Goal: Task Accomplishment & Management: Use online tool/utility

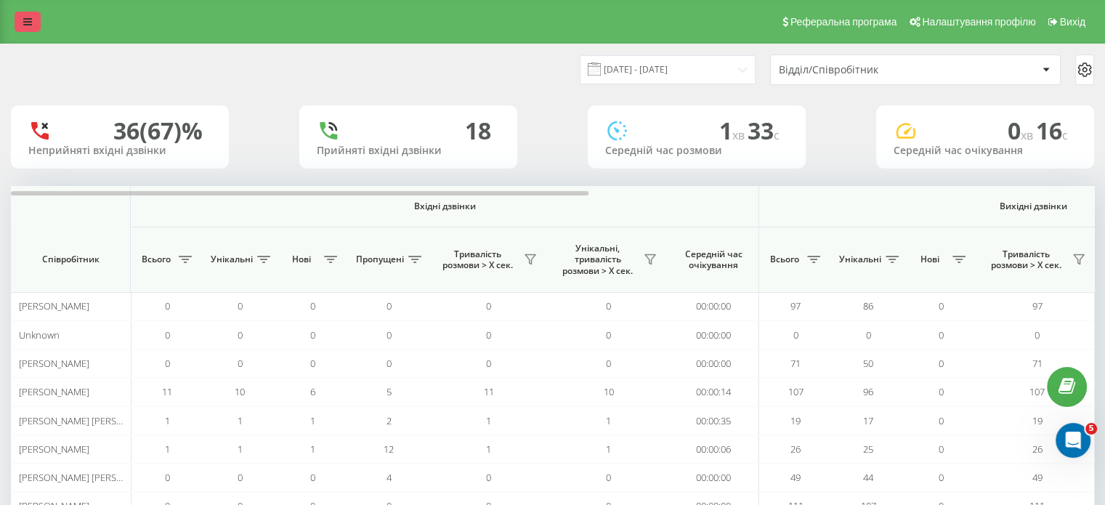
click at [23, 20] on icon at bounding box center [27, 22] width 9 height 10
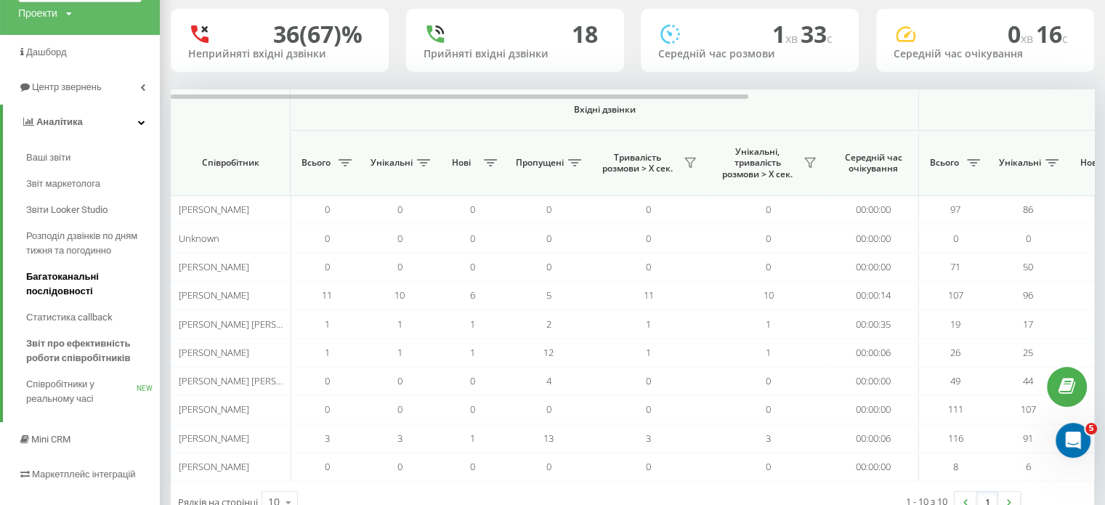
scroll to position [91, 0]
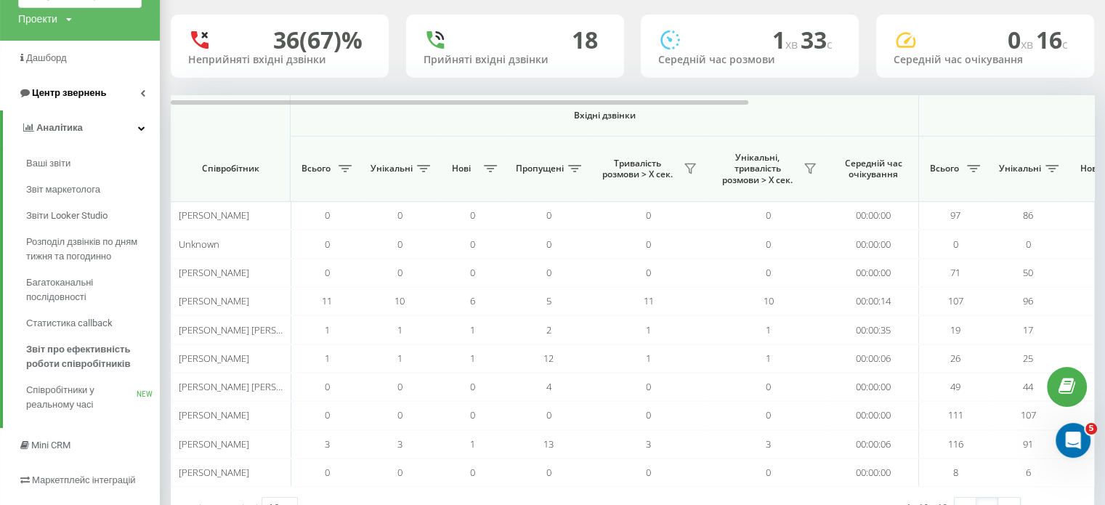
click at [81, 95] on span "Центр звернень" at bounding box center [69, 92] width 74 height 11
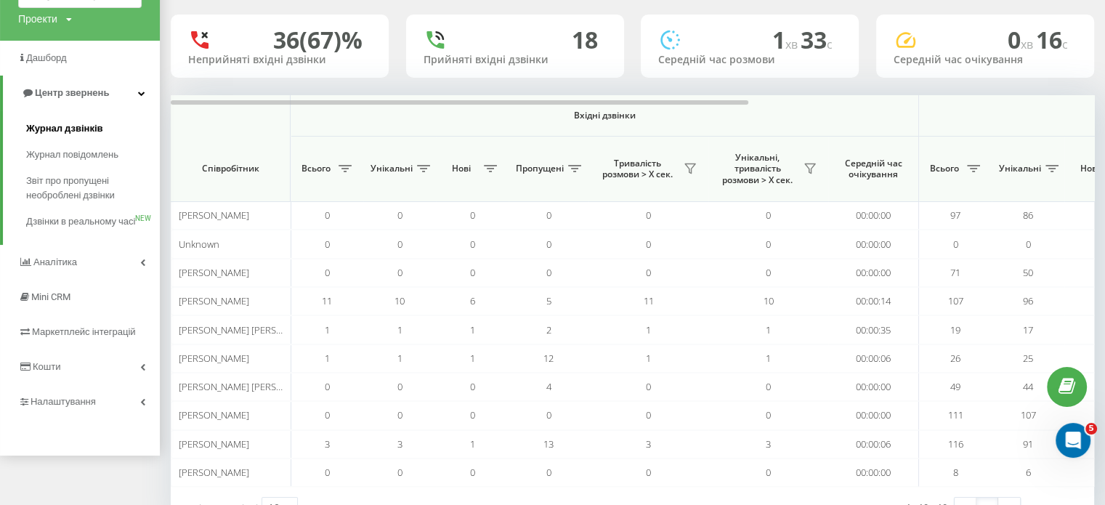
click at [80, 134] on span "Журнал дзвінків" at bounding box center [64, 128] width 77 height 15
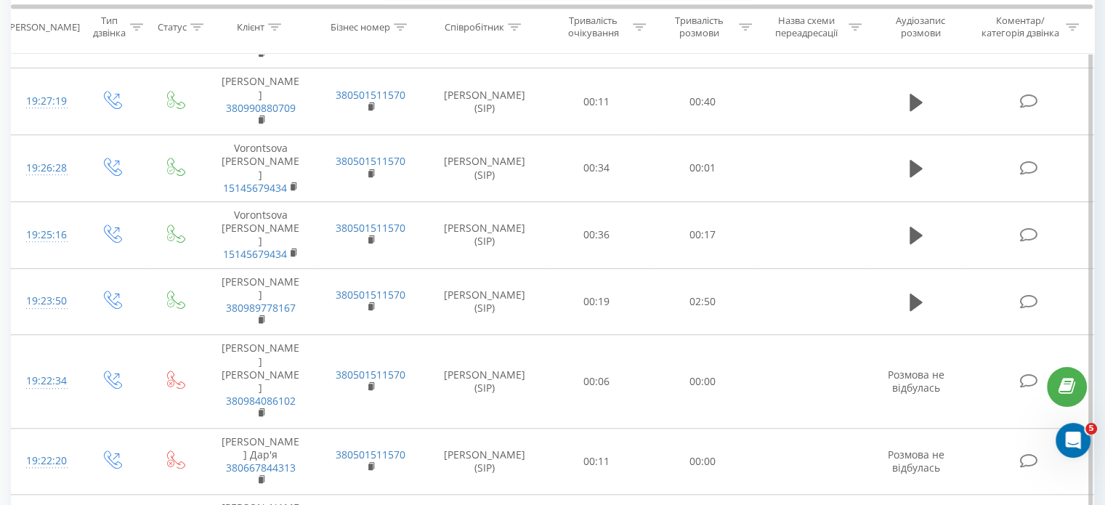
scroll to position [950, 0]
click at [639, 427] on td "00:11" at bounding box center [596, 460] width 105 height 67
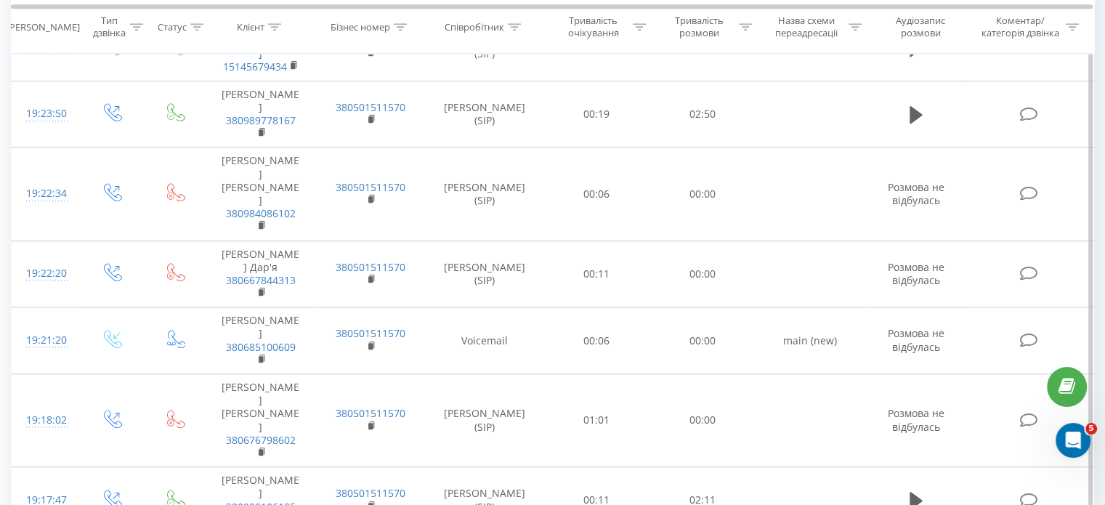
scroll to position [1139, 0]
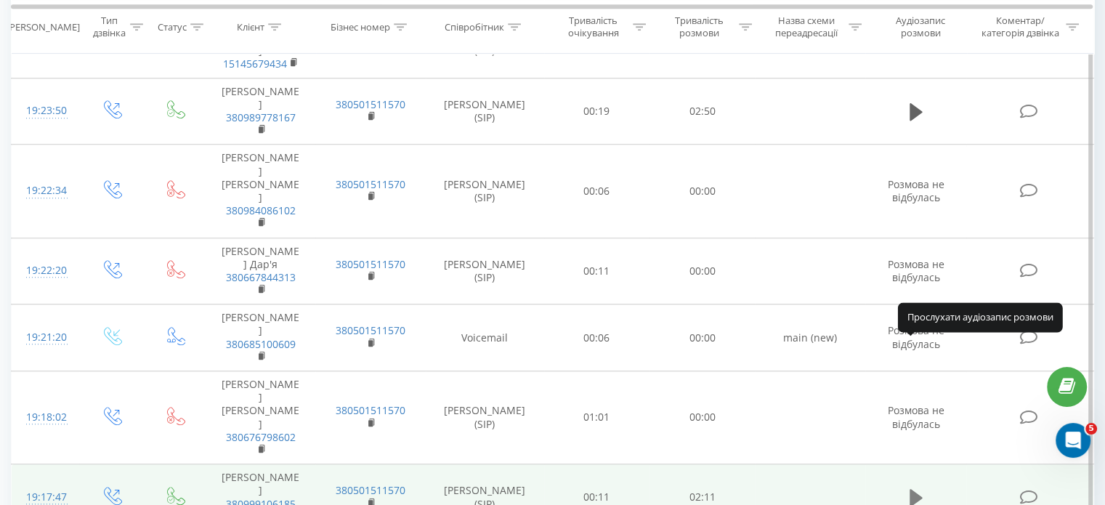
click at [913, 489] on icon at bounding box center [916, 497] width 13 height 17
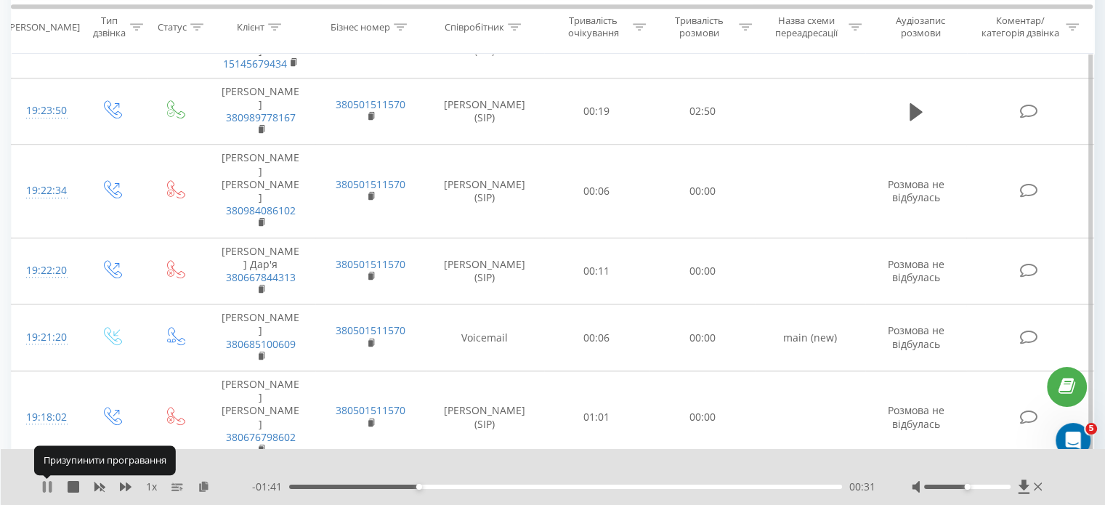
click at [48, 485] on icon at bounding box center [47, 487] width 12 height 12
click at [44, 485] on icon at bounding box center [47, 487] width 9 height 12
click at [125, 489] on icon at bounding box center [126, 487] width 12 height 12
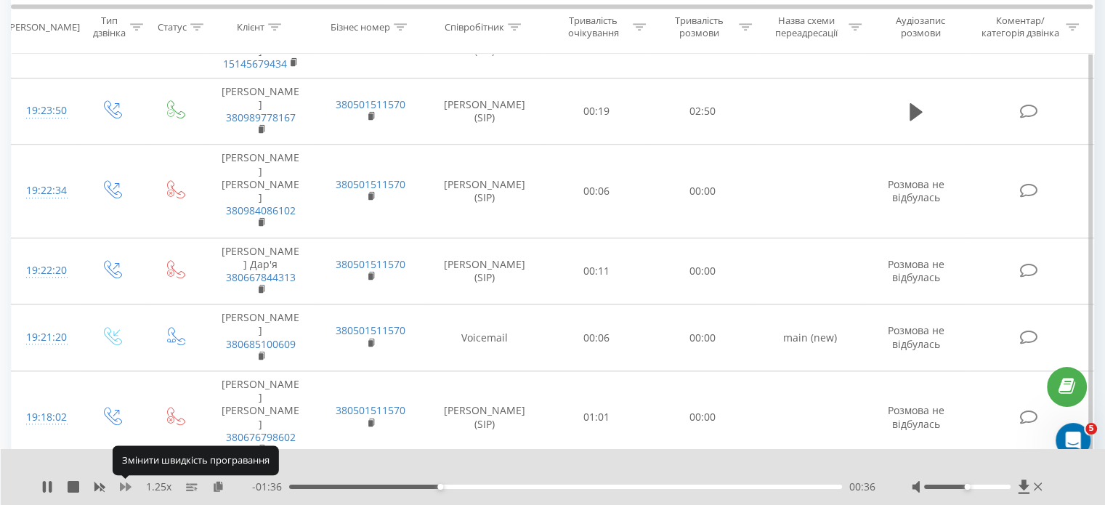
click at [125, 489] on icon at bounding box center [126, 487] width 12 height 12
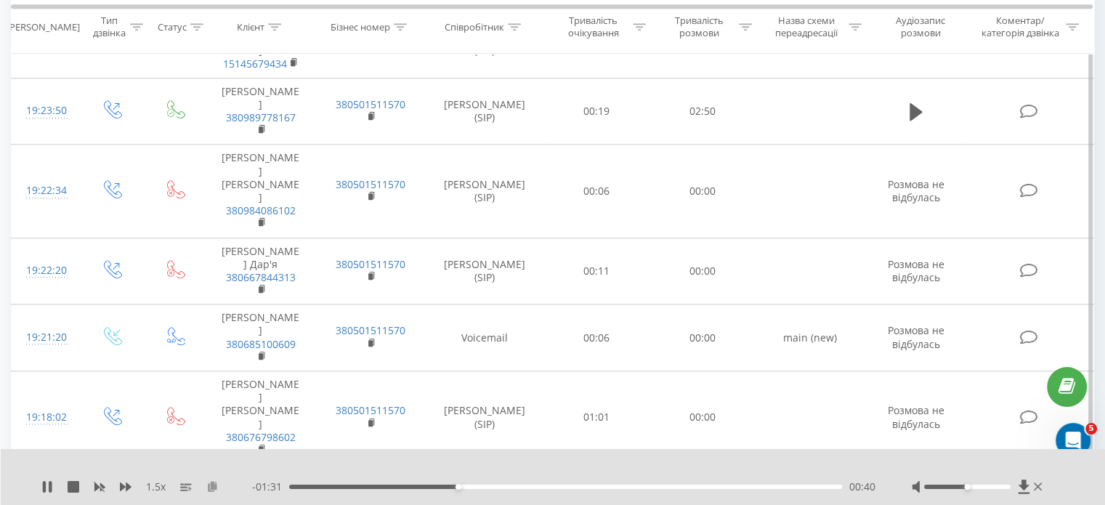
click at [211, 486] on icon at bounding box center [212, 486] width 12 height 10
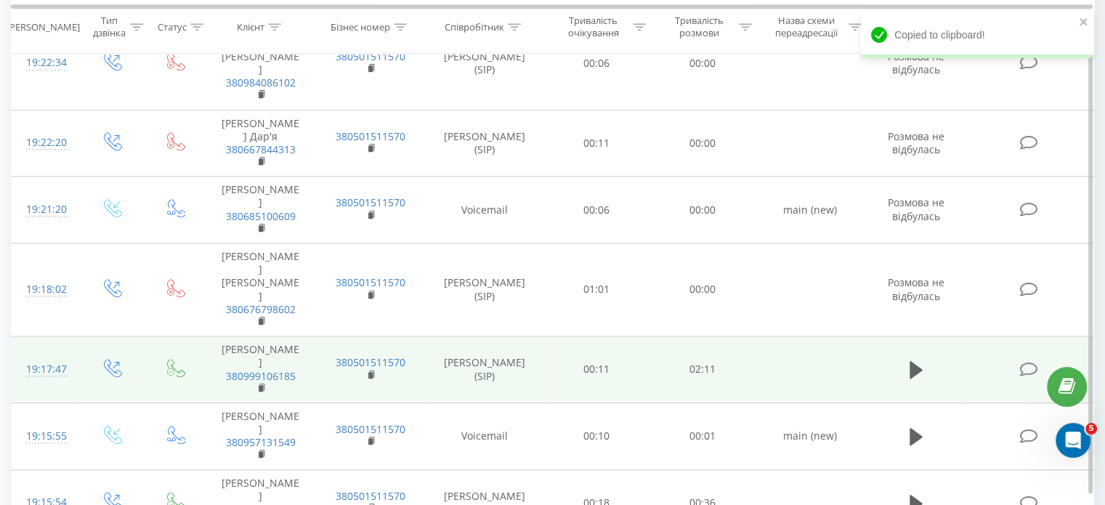
scroll to position [1293, 0]
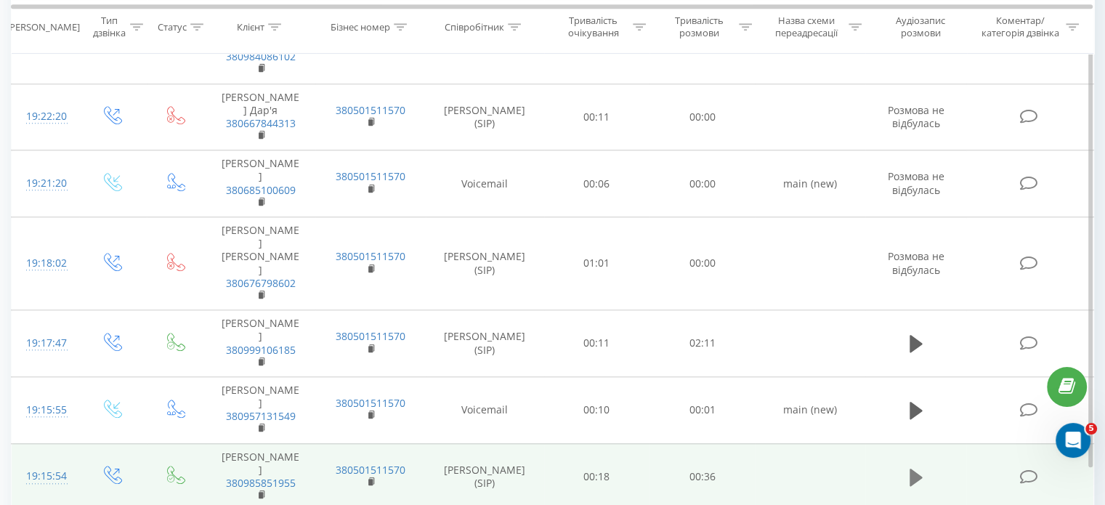
click at [912, 469] on icon at bounding box center [916, 477] width 13 height 17
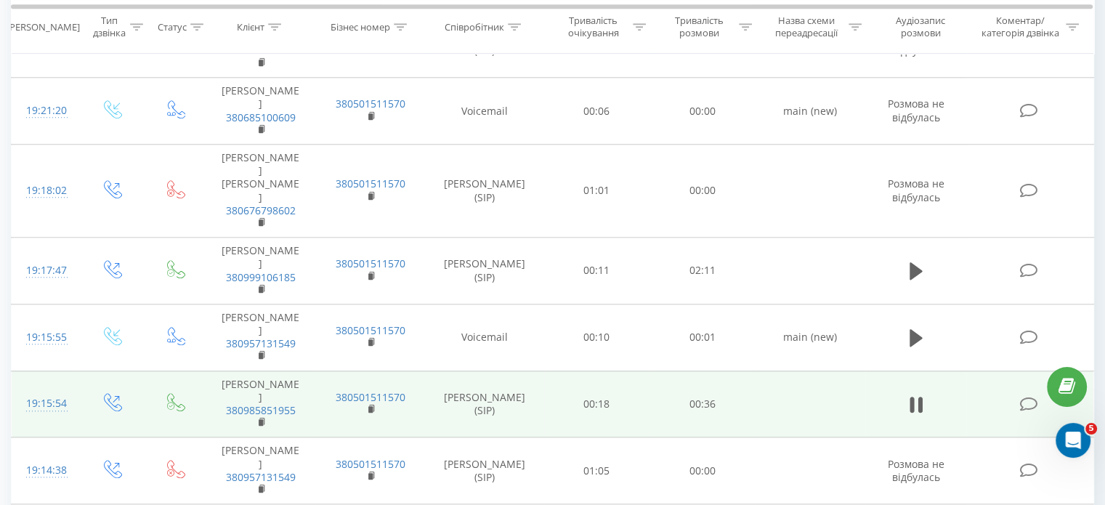
click at [262, 419] on rect at bounding box center [261, 422] width 4 height 7
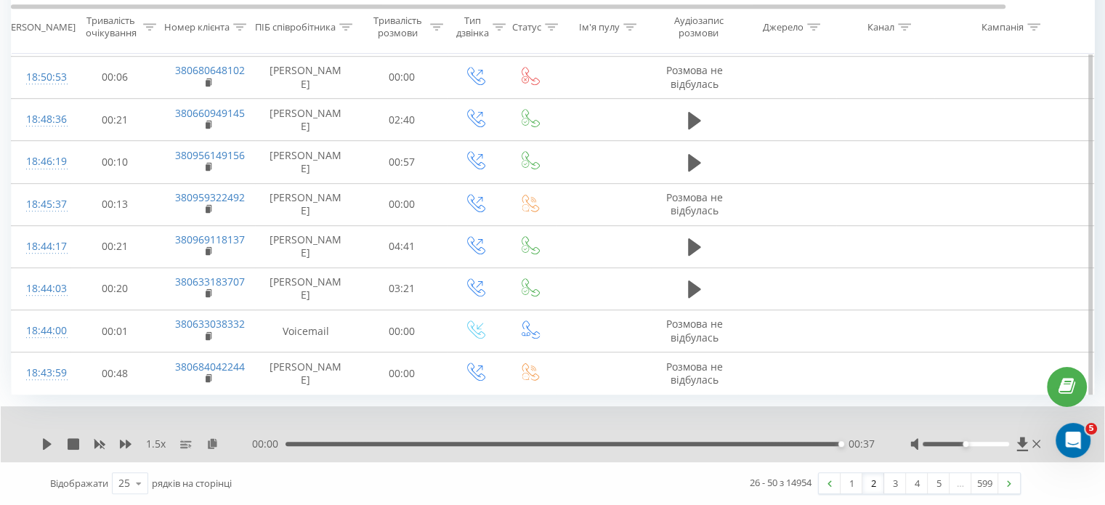
scroll to position [1161, 0]
click at [896, 482] on link "3" at bounding box center [895, 483] width 22 height 20
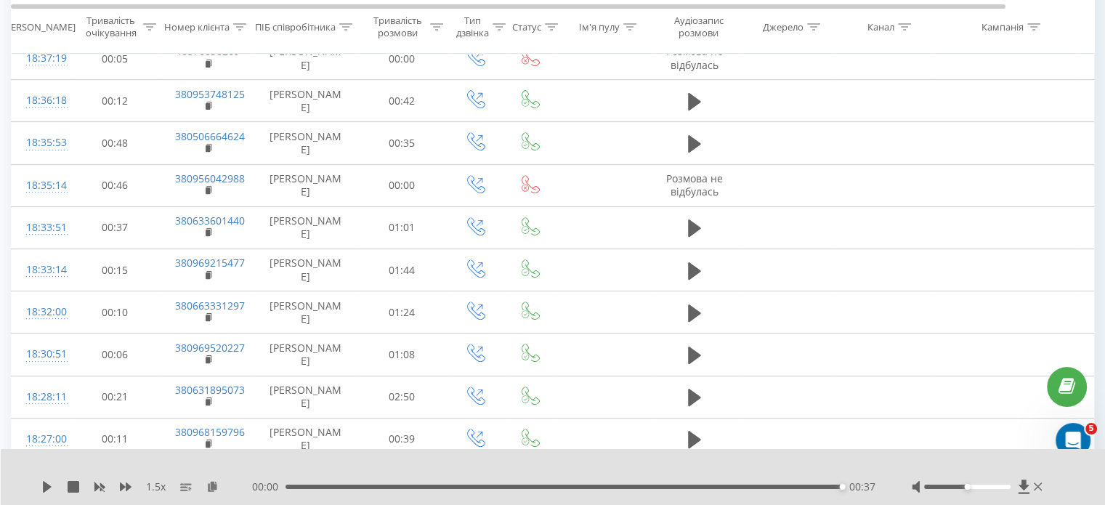
scroll to position [562, 0]
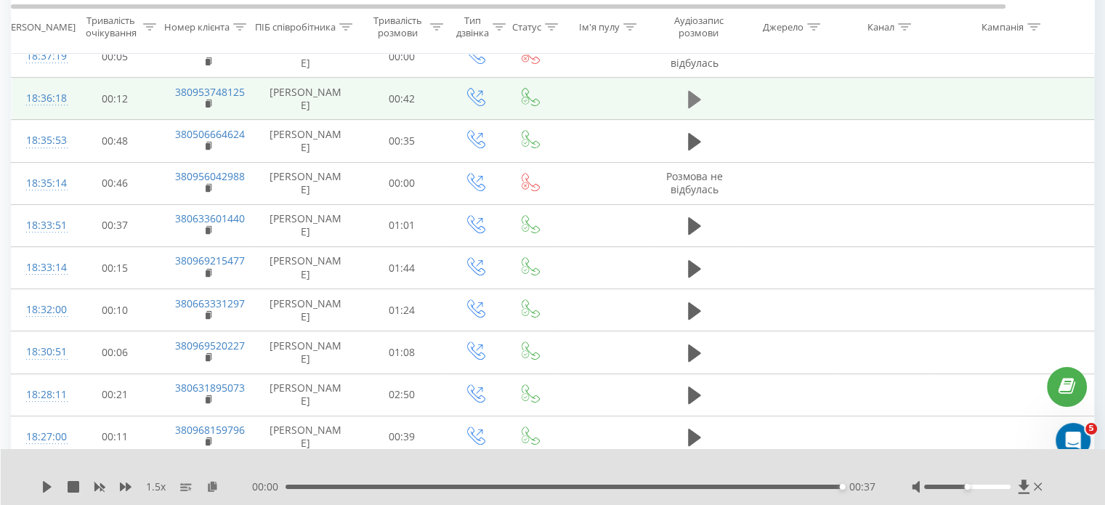
click at [696, 110] on icon at bounding box center [694, 99] width 13 height 20
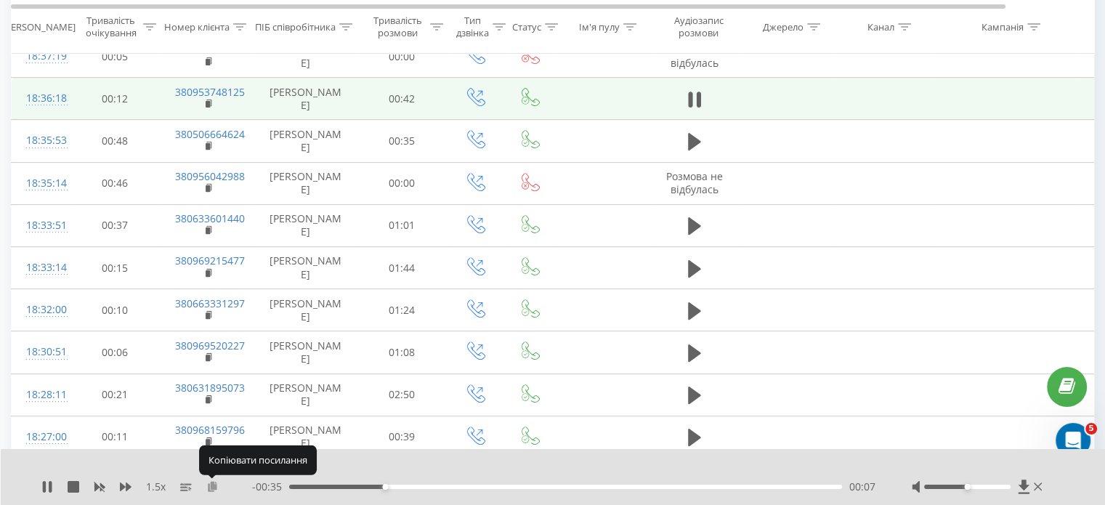
click at [212, 485] on icon at bounding box center [212, 486] width 12 height 10
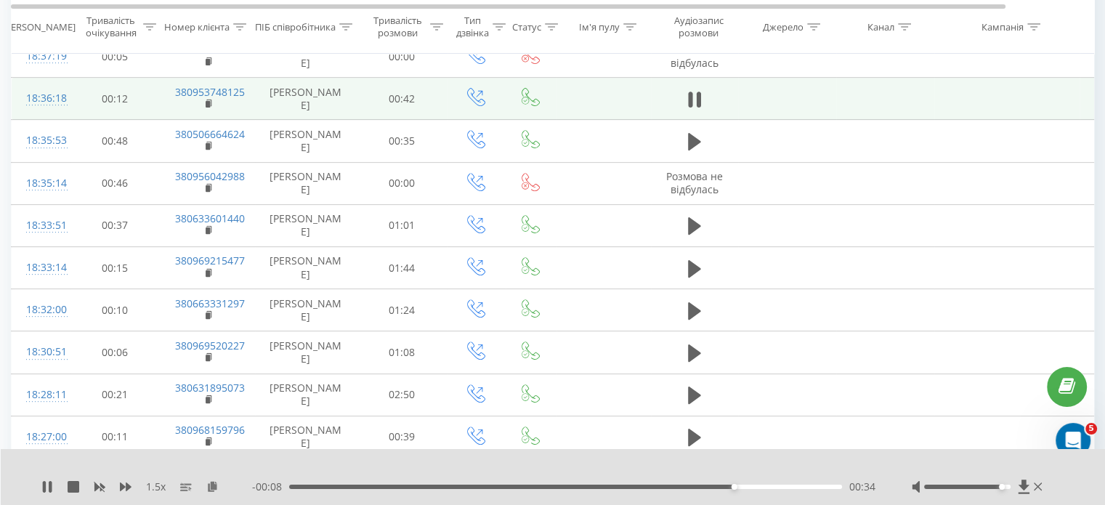
click at [1002, 485] on div at bounding box center [967, 487] width 86 height 4
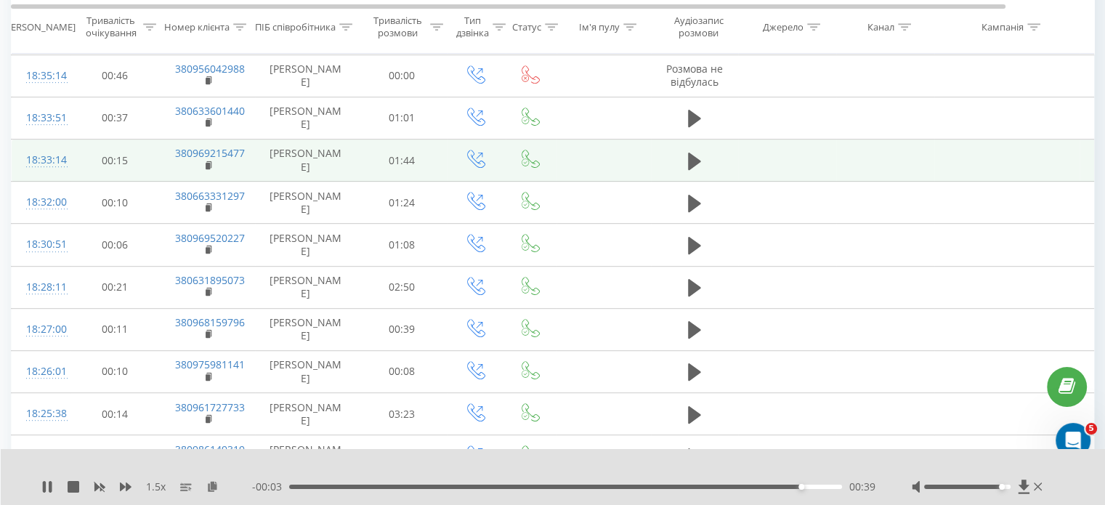
scroll to position [673, 0]
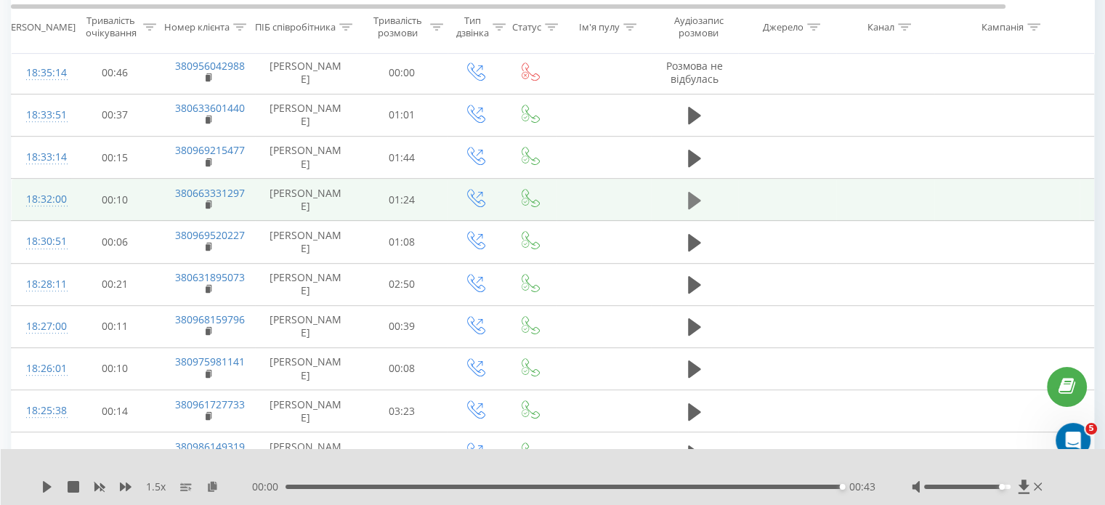
click at [694, 209] on icon at bounding box center [694, 200] width 13 height 17
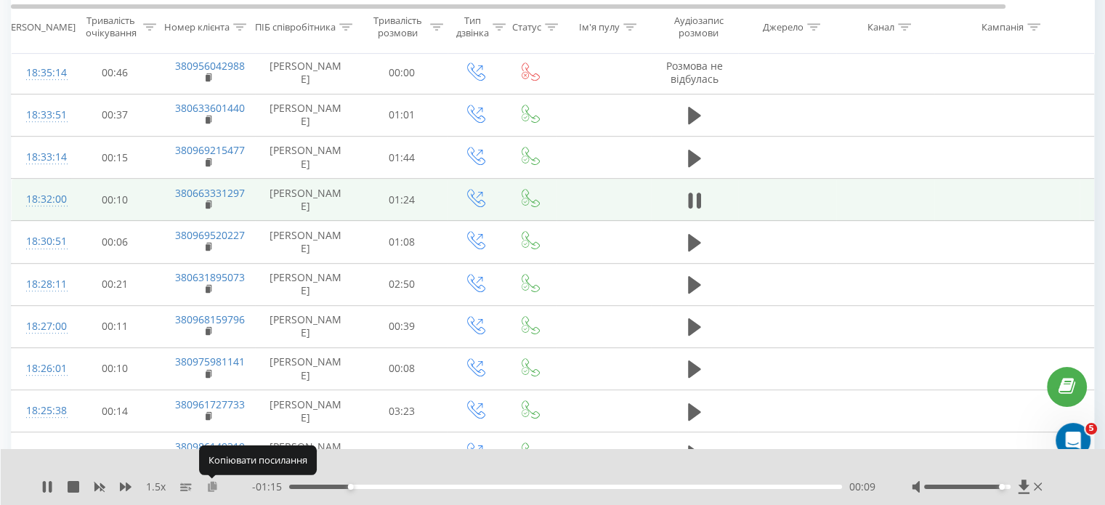
click at [211, 488] on icon at bounding box center [212, 486] width 12 height 10
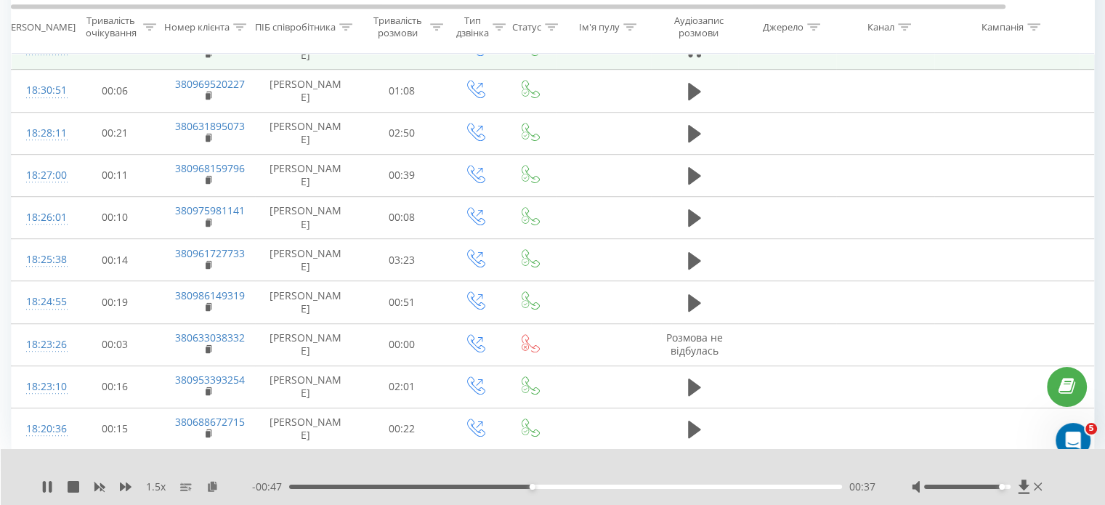
scroll to position [994, 0]
click at [639, 488] on div "00:53" at bounding box center [565, 487] width 553 height 4
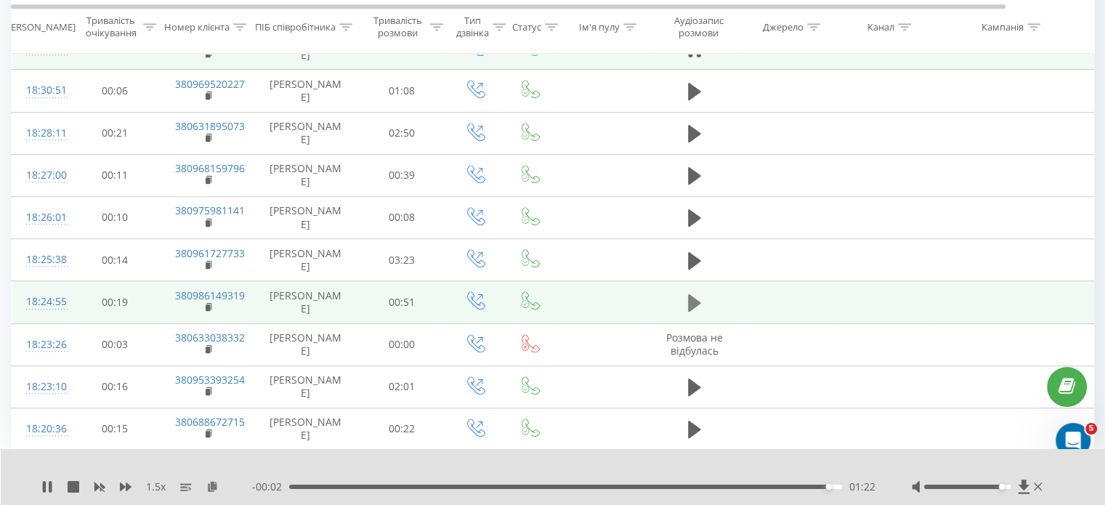
click at [693, 296] on icon at bounding box center [694, 302] width 13 height 17
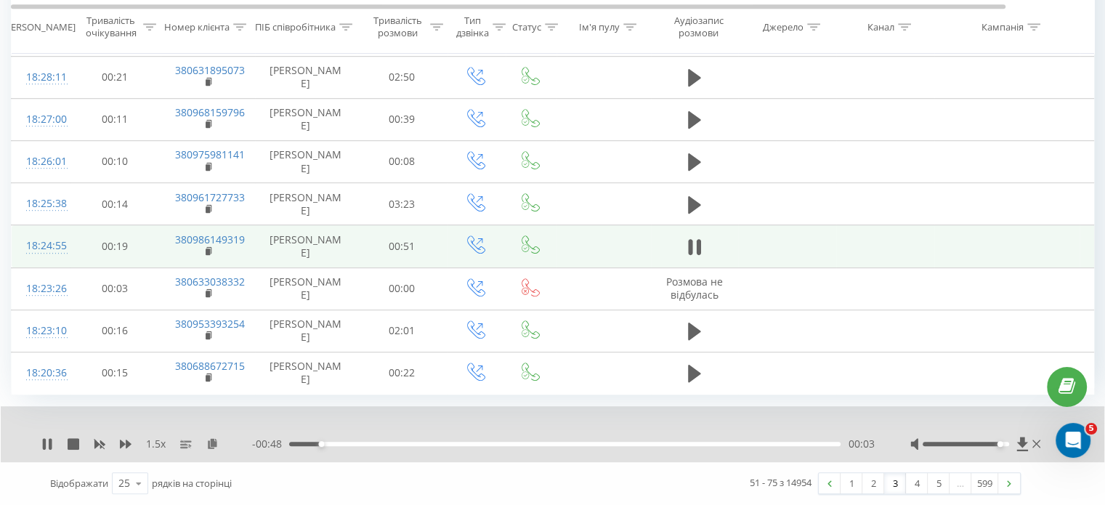
scroll to position [1098, 0]
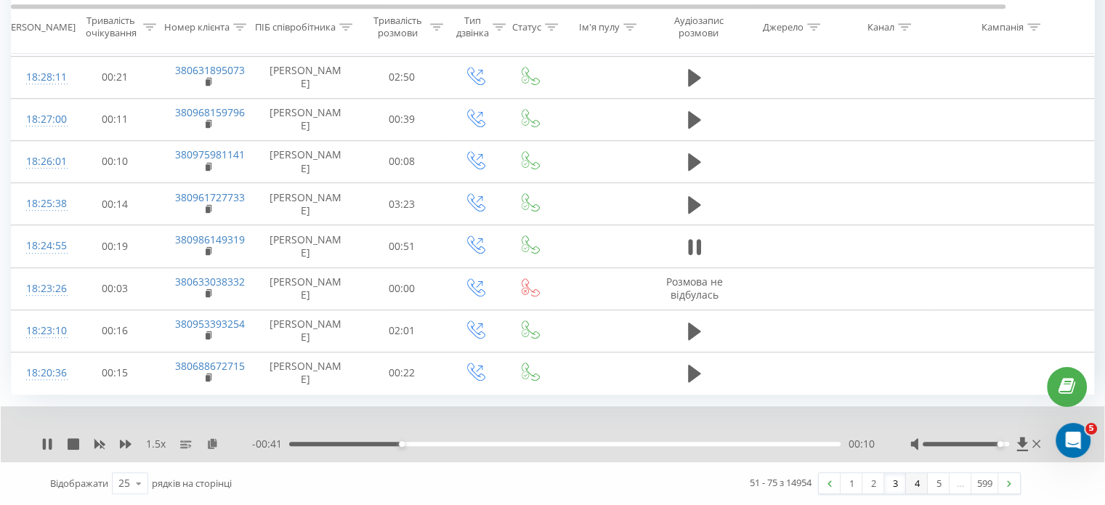
click at [913, 483] on link "4" at bounding box center [917, 483] width 22 height 20
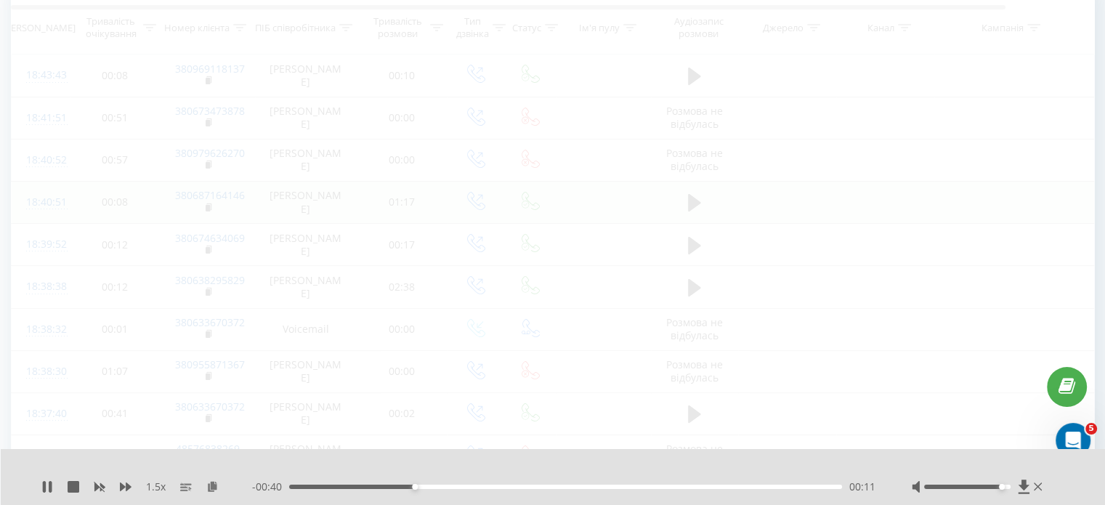
scroll to position [96, 0]
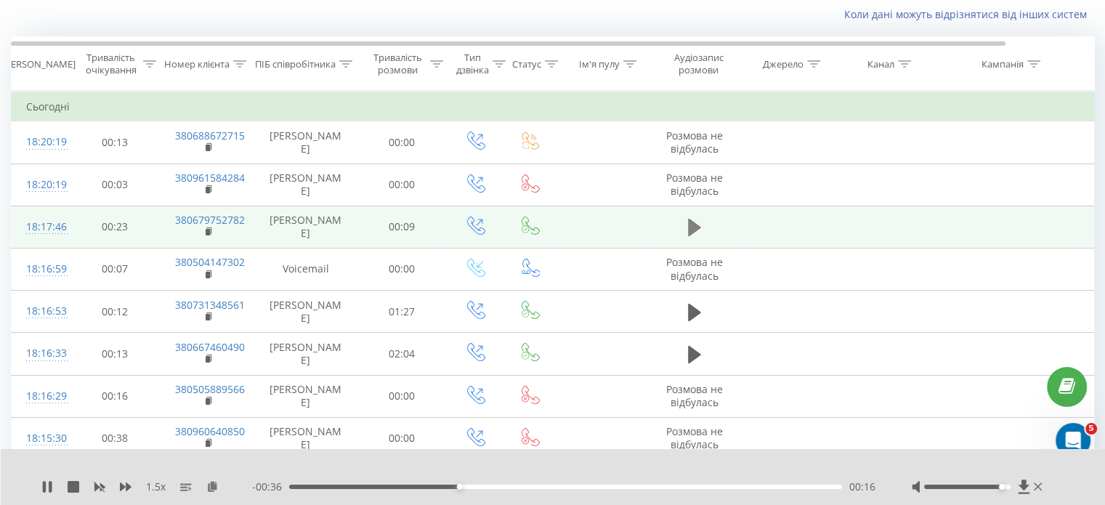
click at [688, 236] on icon at bounding box center [694, 227] width 13 height 17
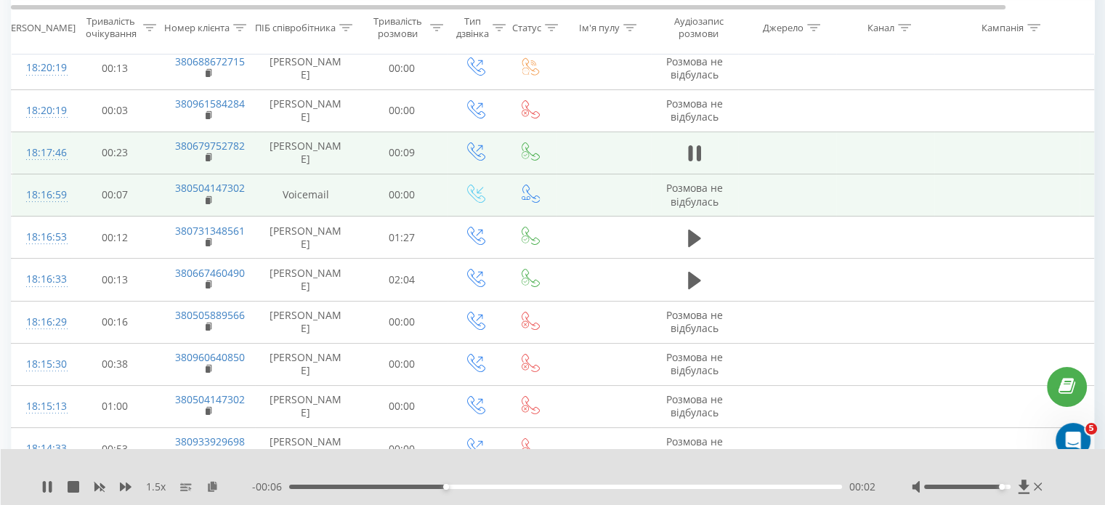
scroll to position [171, 0]
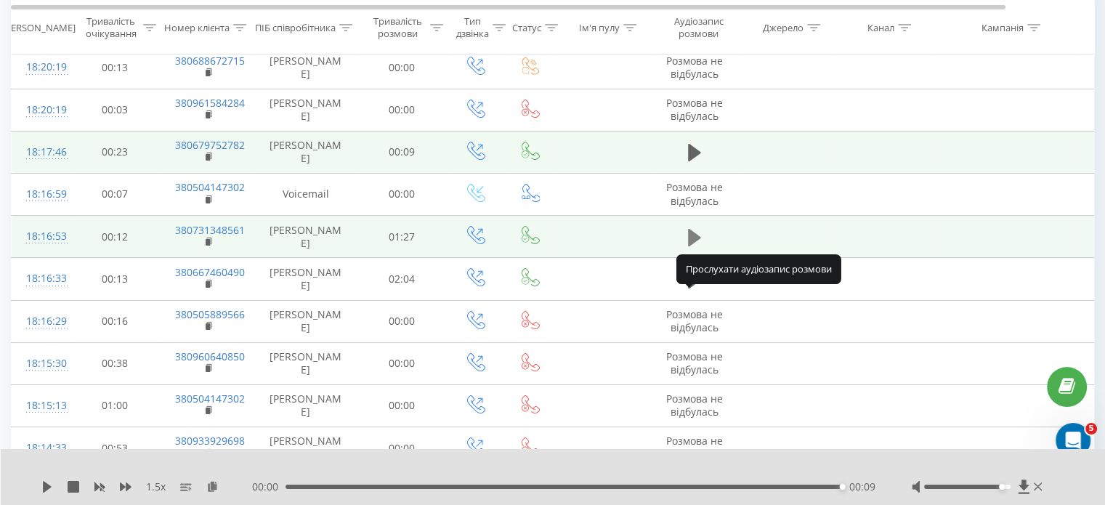
click at [690, 246] on icon at bounding box center [694, 236] width 13 height 17
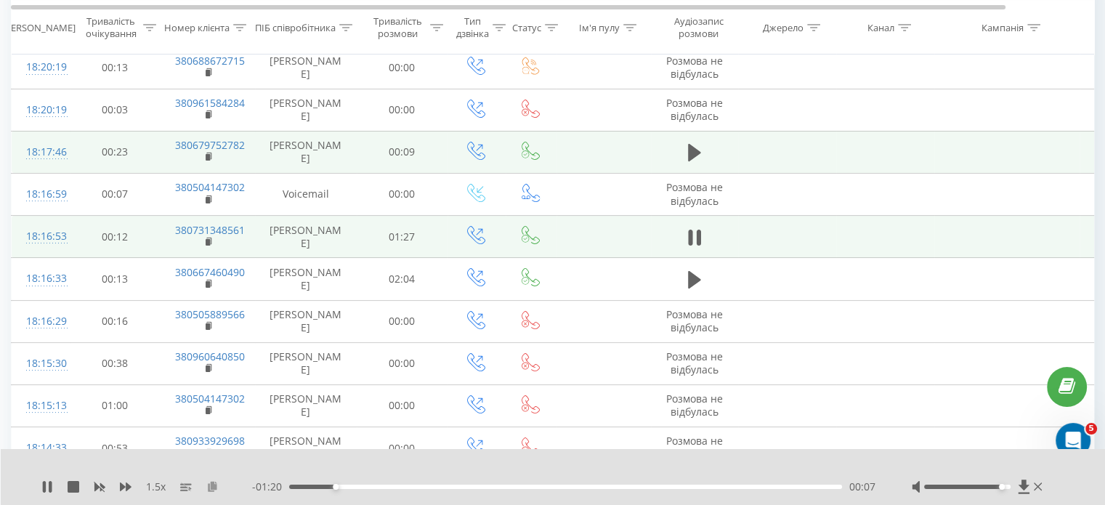
click at [209, 488] on icon at bounding box center [212, 486] width 12 height 10
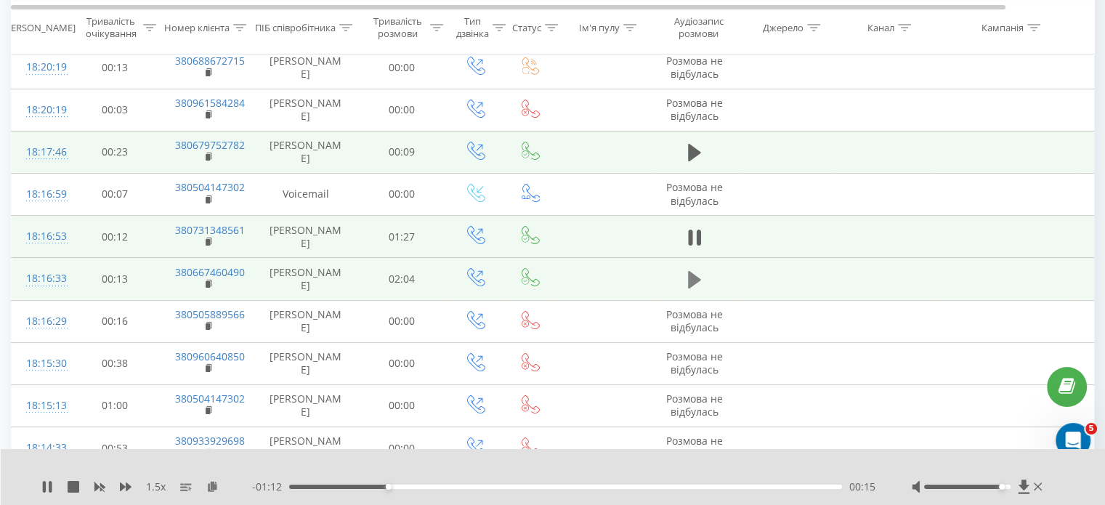
click at [687, 291] on button at bounding box center [695, 280] width 22 height 22
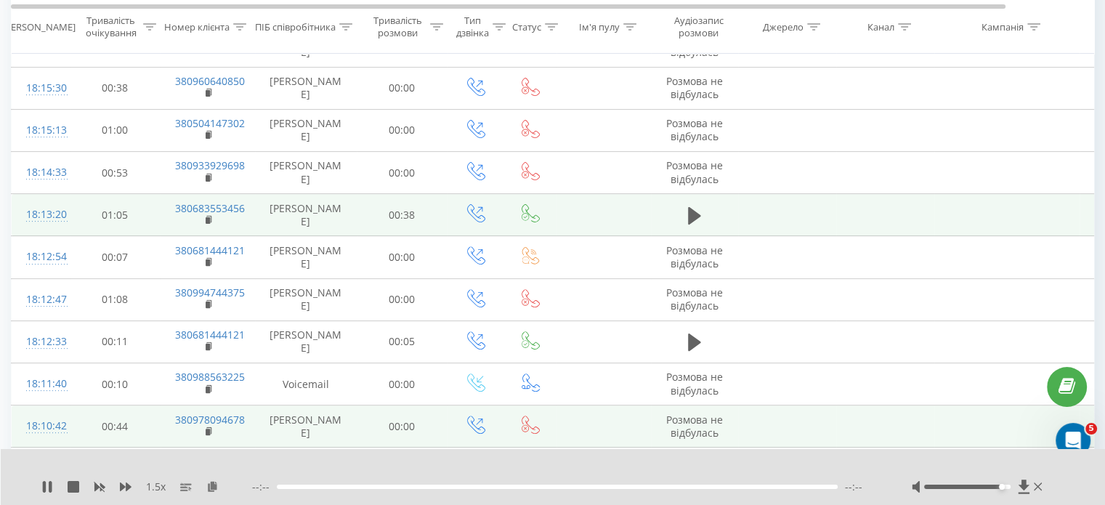
scroll to position [452, 0]
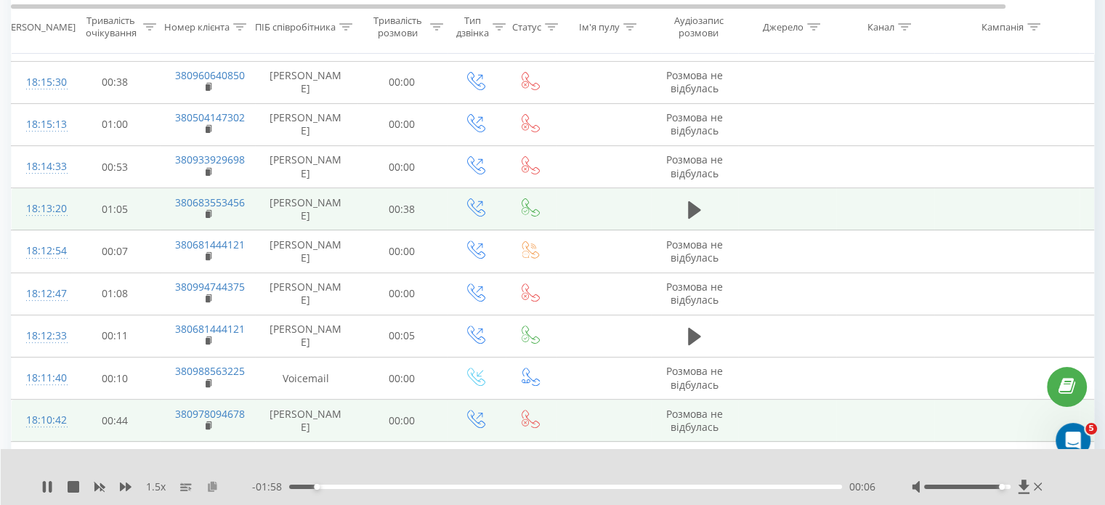
click at [211, 488] on icon at bounding box center [212, 486] width 12 height 10
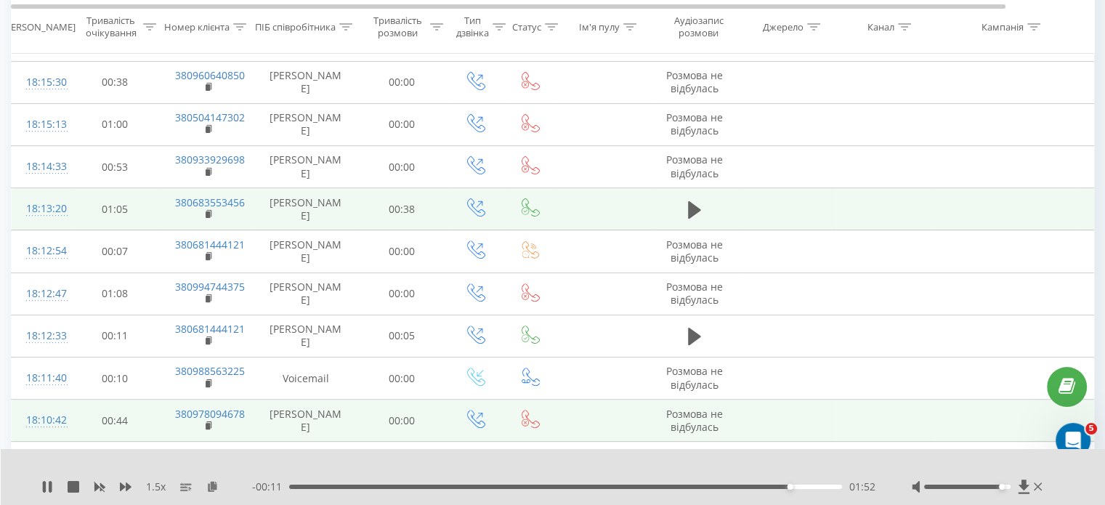
click at [206, 7] on rect at bounding box center [208, 3] width 4 height 7
click at [687, 221] on button at bounding box center [695, 210] width 22 height 22
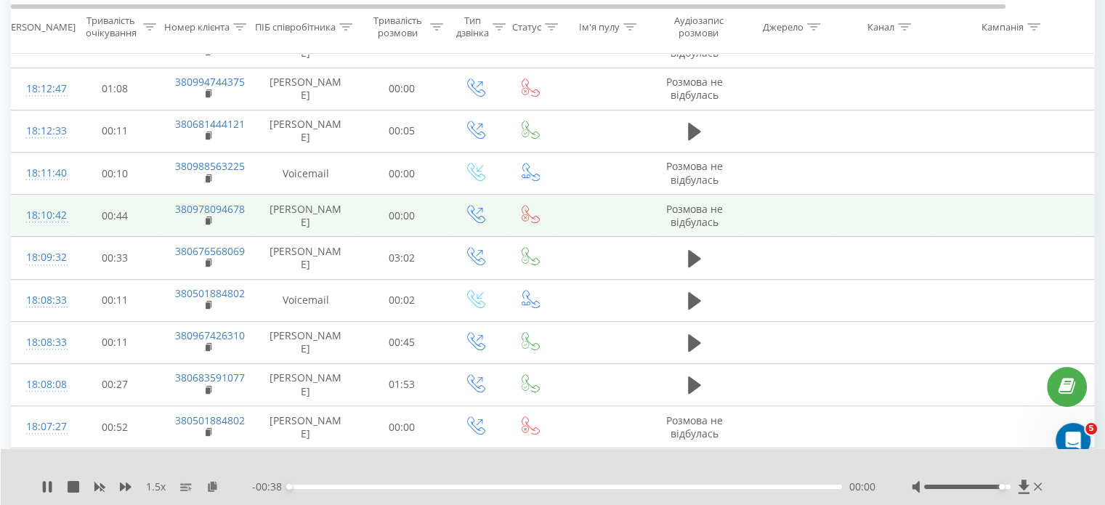
scroll to position [658, 0]
click at [207, 12] on rect at bounding box center [208, 8] width 4 height 7
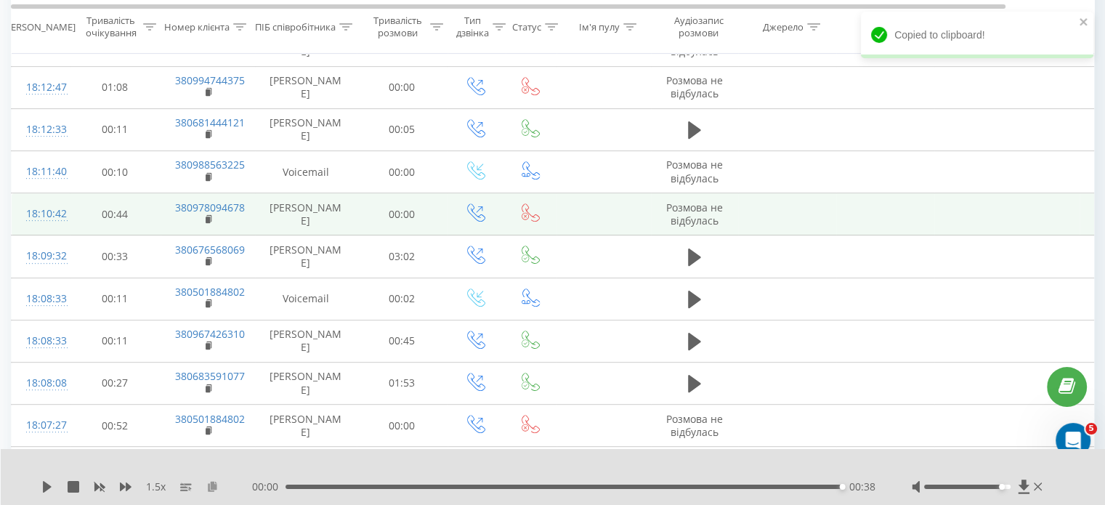
click at [211, 490] on icon at bounding box center [212, 486] width 12 height 10
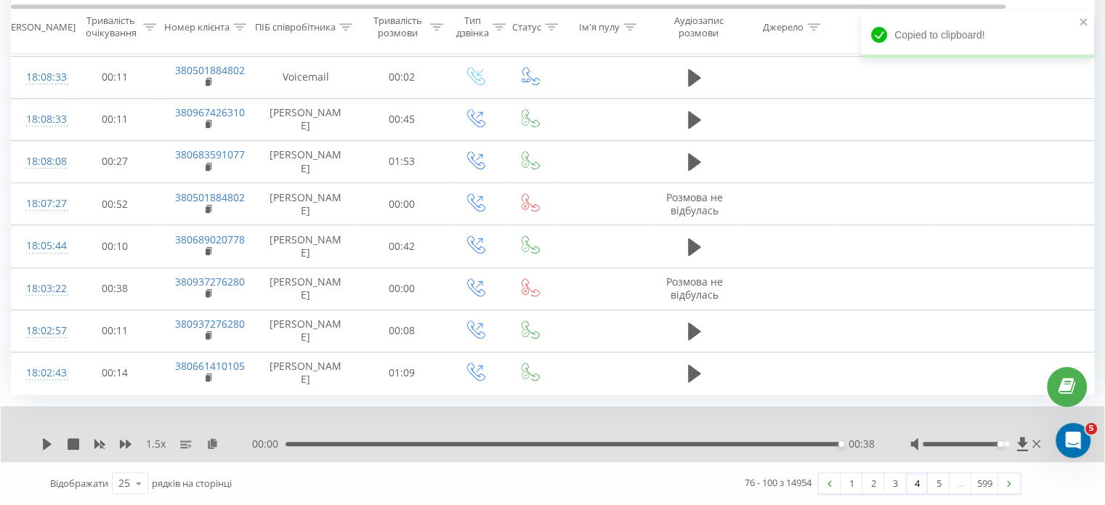
scroll to position [1187, 0]
click at [934, 480] on link "5" at bounding box center [939, 483] width 22 height 20
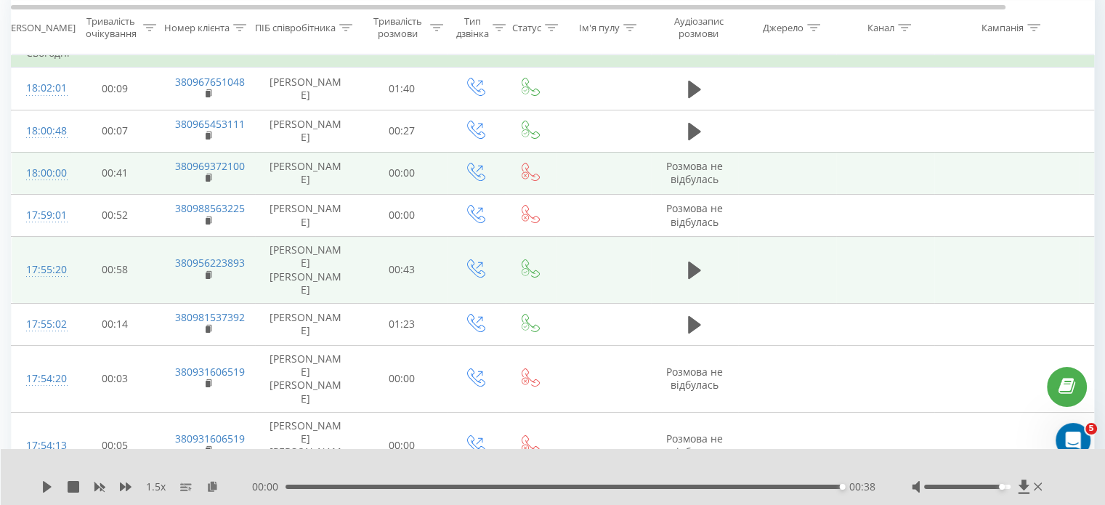
scroll to position [150, 0]
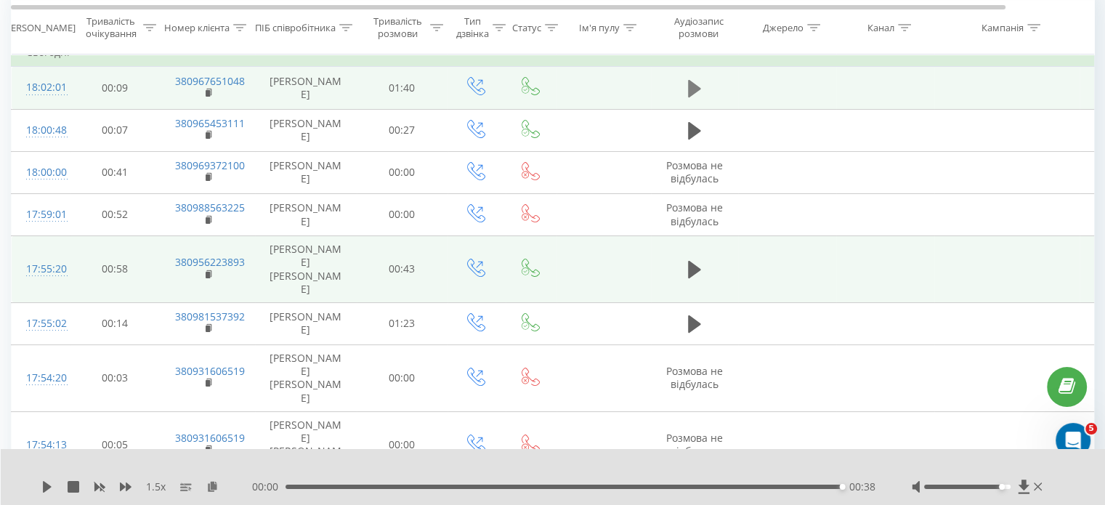
click at [695, 97] on icon at bounding box center [694, 88] width 13 height 17
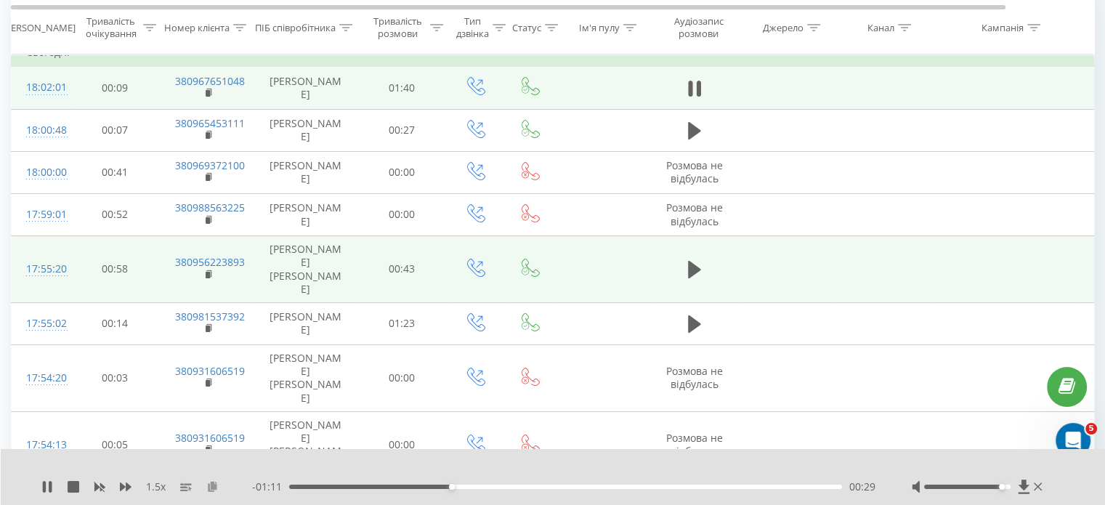
click at [212, 484] on icon at bounding box center [212, 486] width 12 height 10
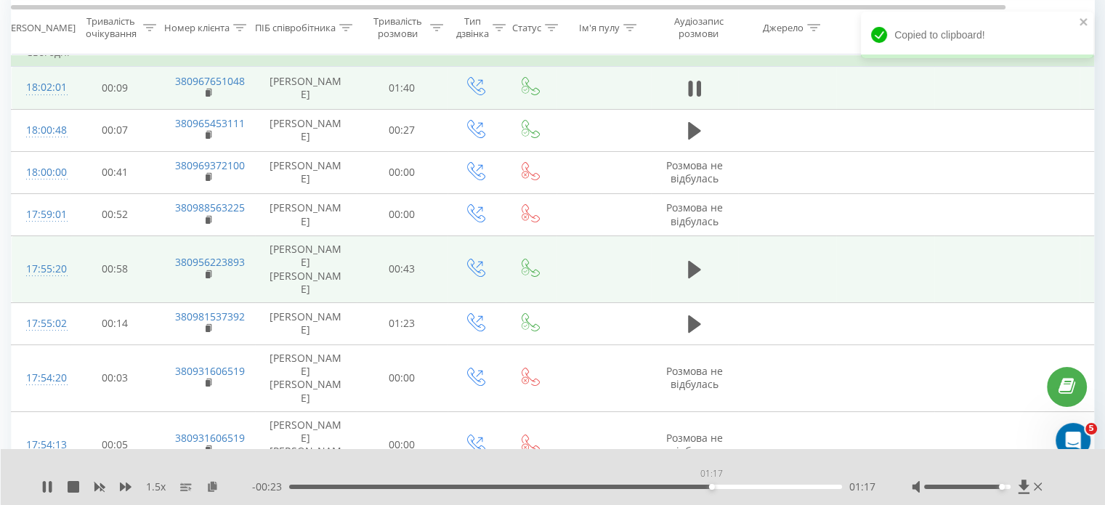
click at [711, 488] on div "01:17" at bounding box center [565, 487] width 553 height 4
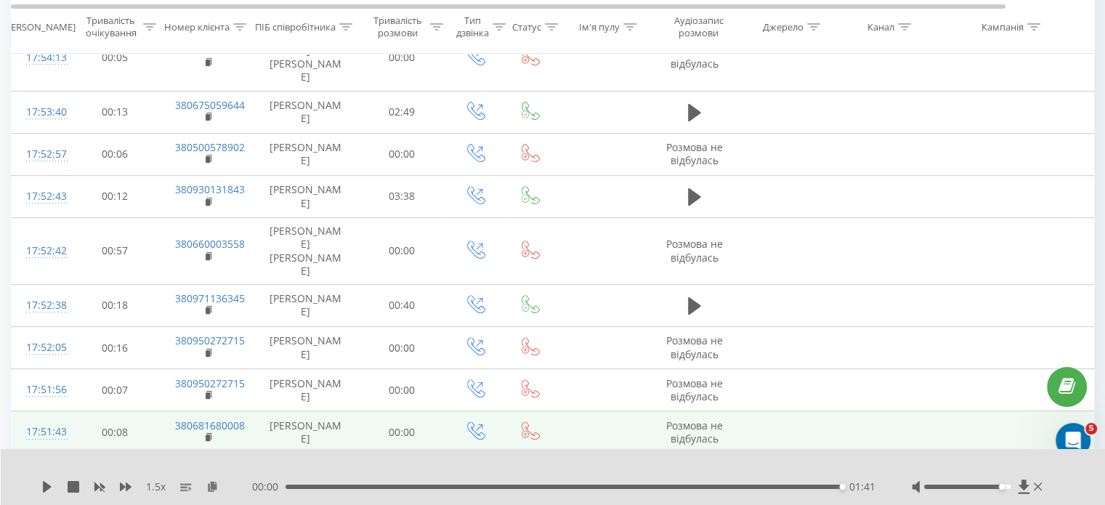
scroll to position [544, 0]
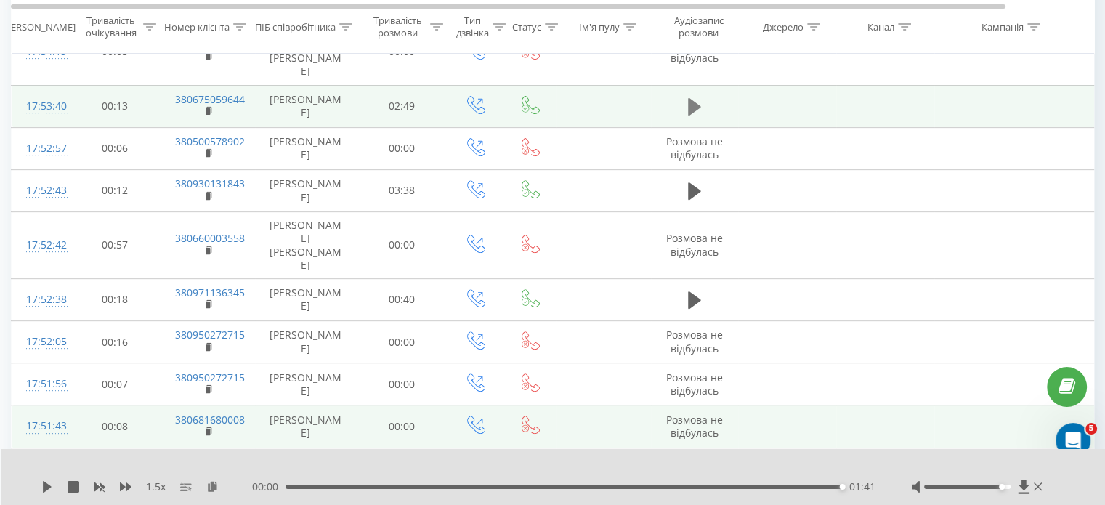
click at [695, 117] on icon at bounding box center [694, 107] width 13 height 20
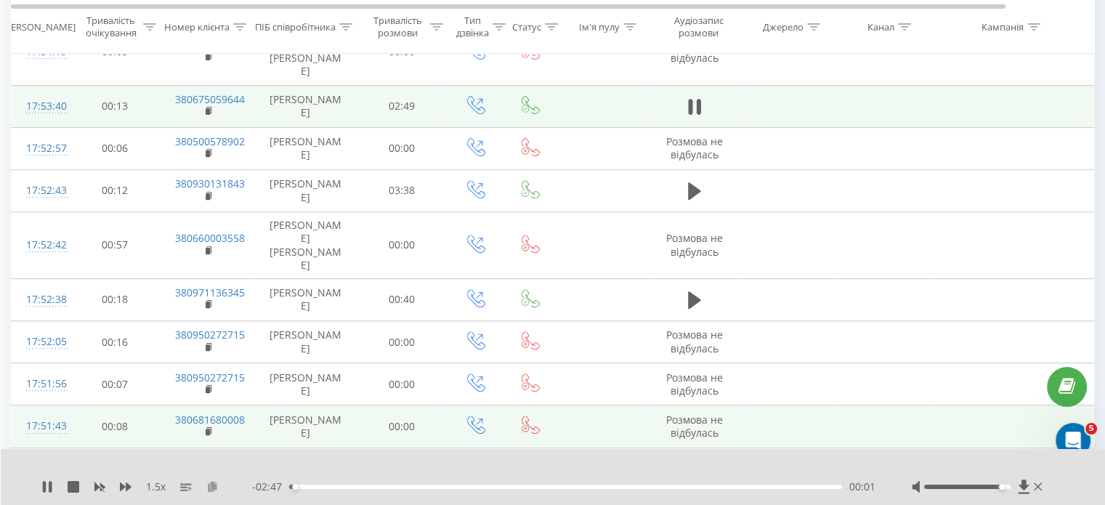
click at [212, 490] on icon at bounding box center [212, 486] width 12 height 10
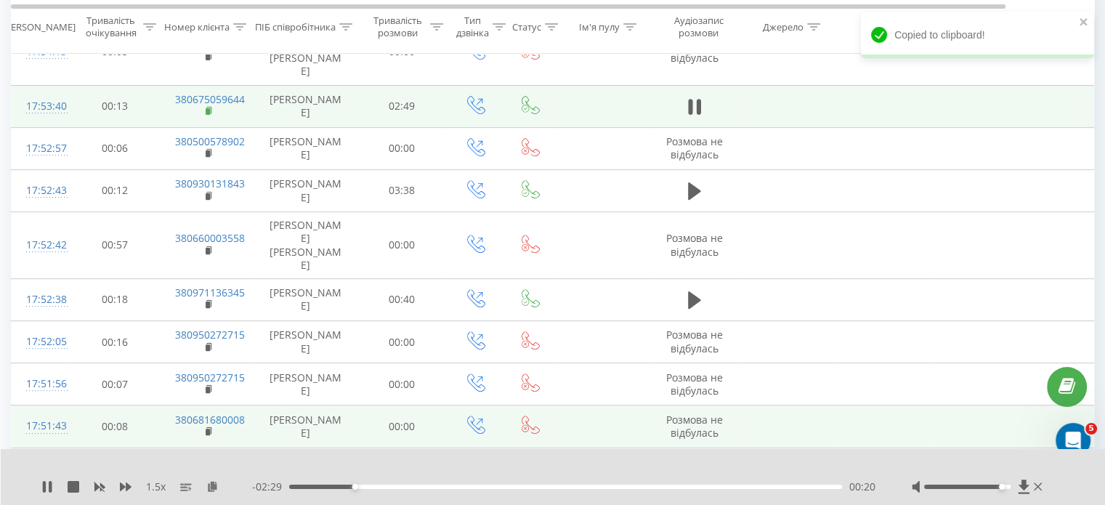
click at [208, 115] on rect at bounding box center [208, 111] width 4 height 7
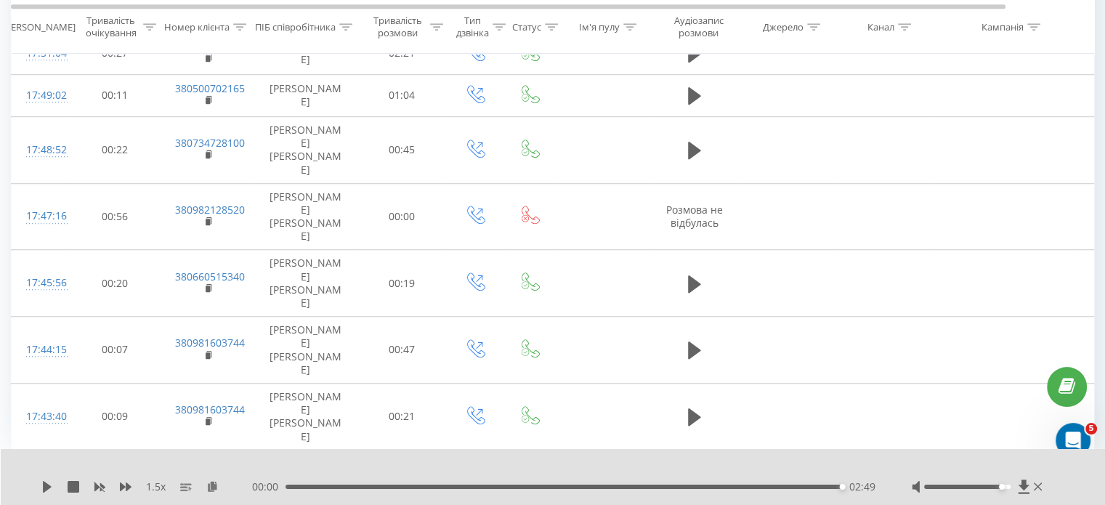
scroll to position [1101, 0]
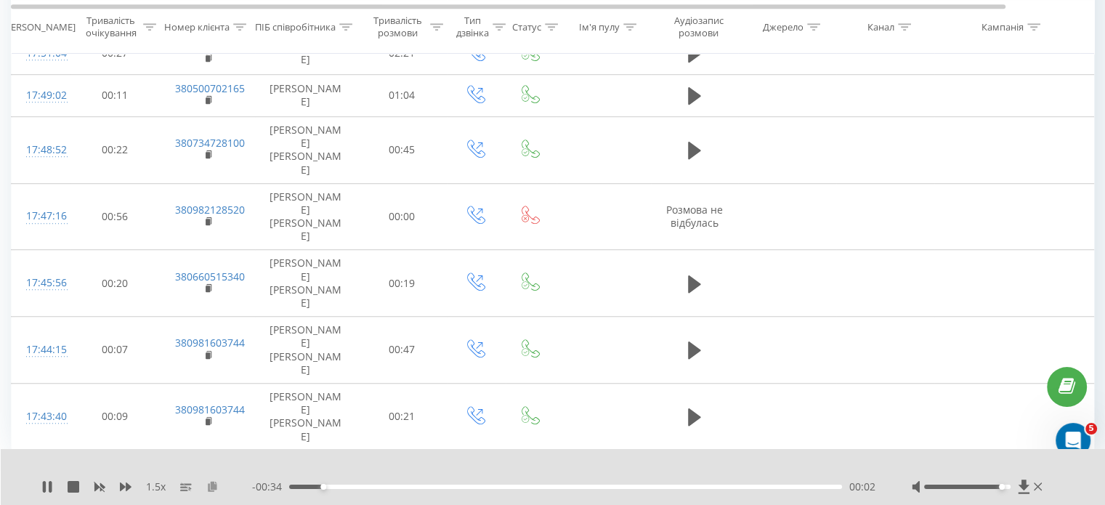
click at [211, 487] on icon at bounding box center [212, 486] width 12 height 10
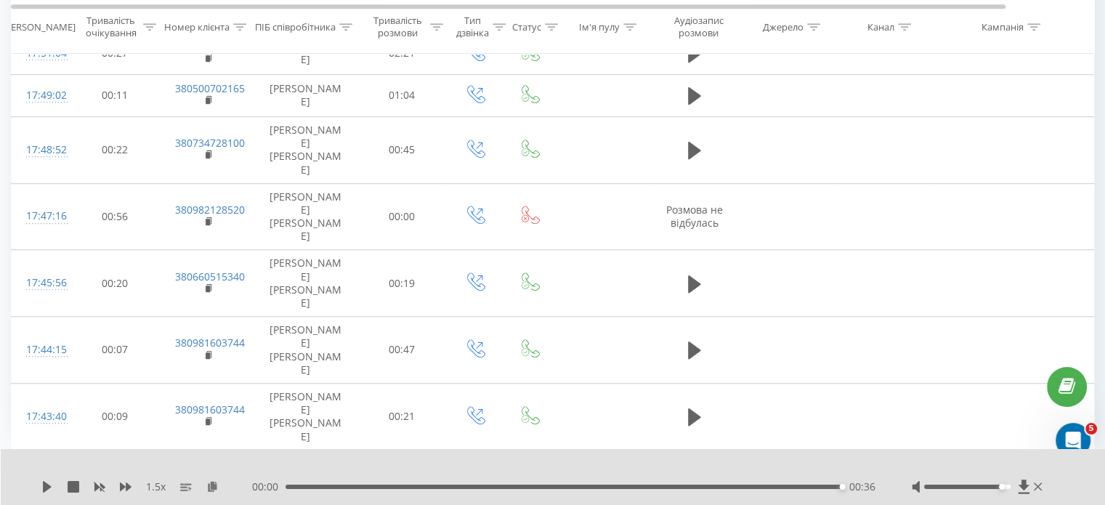
click at [206, 7] on rect at bounding box center [208, 4] width 4 height 7
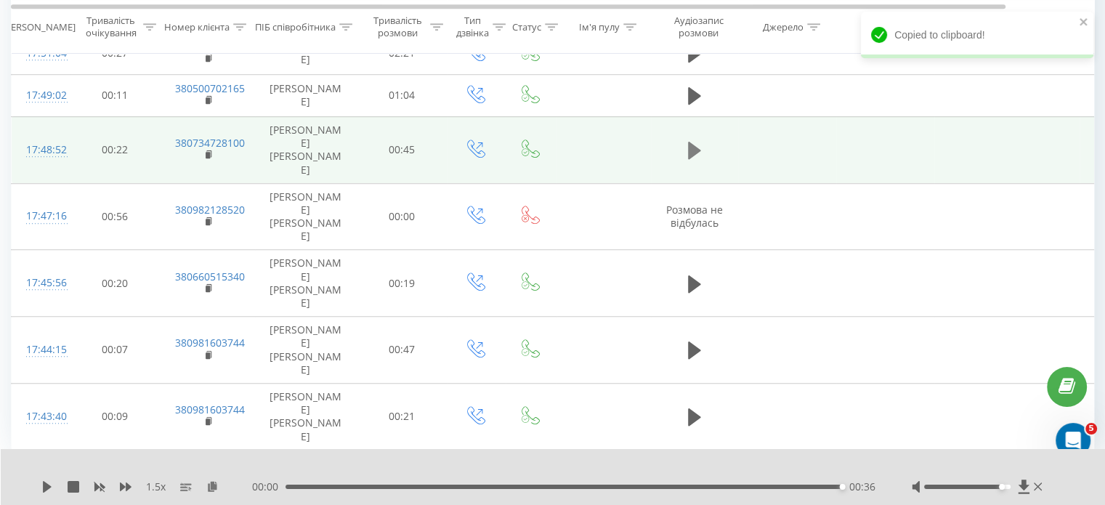
click at [695, 159] on icon at bounding box center [694, 150] width 13 height 17
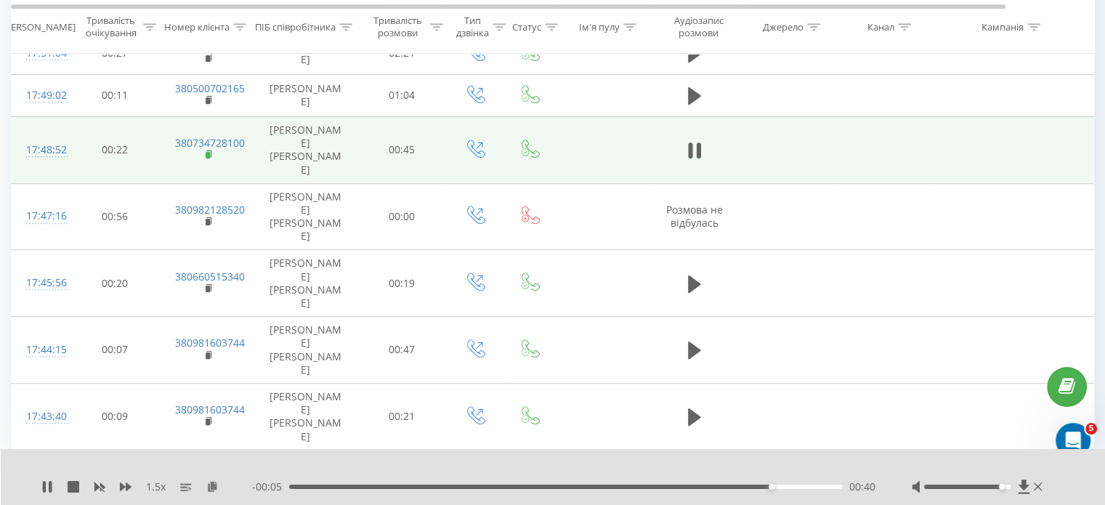
click at [206, 158] on rect at bounding box center [208, 155] width 4 height 7
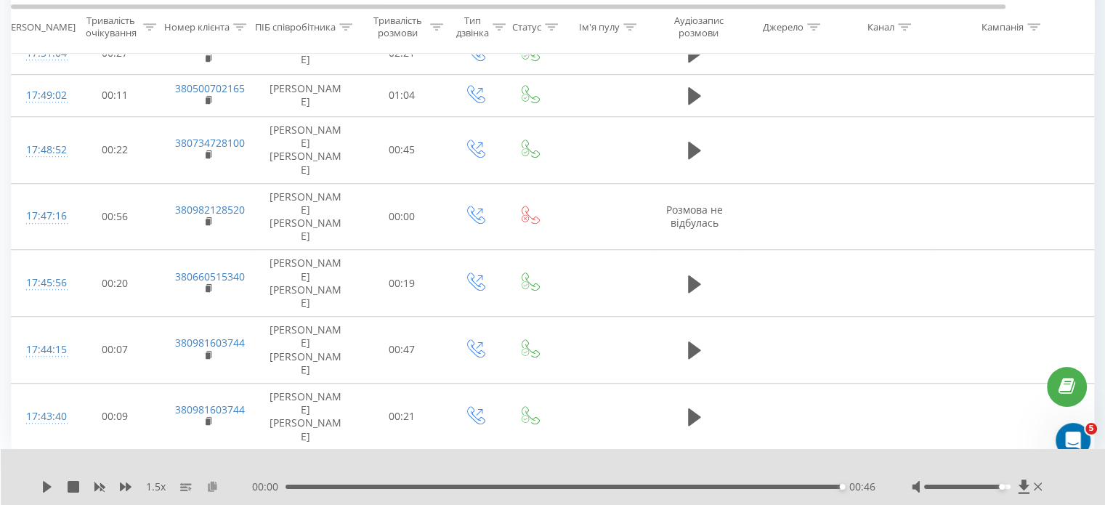
click at [210, 490] on icon at bounding box center [212, 486] width 12 height 10
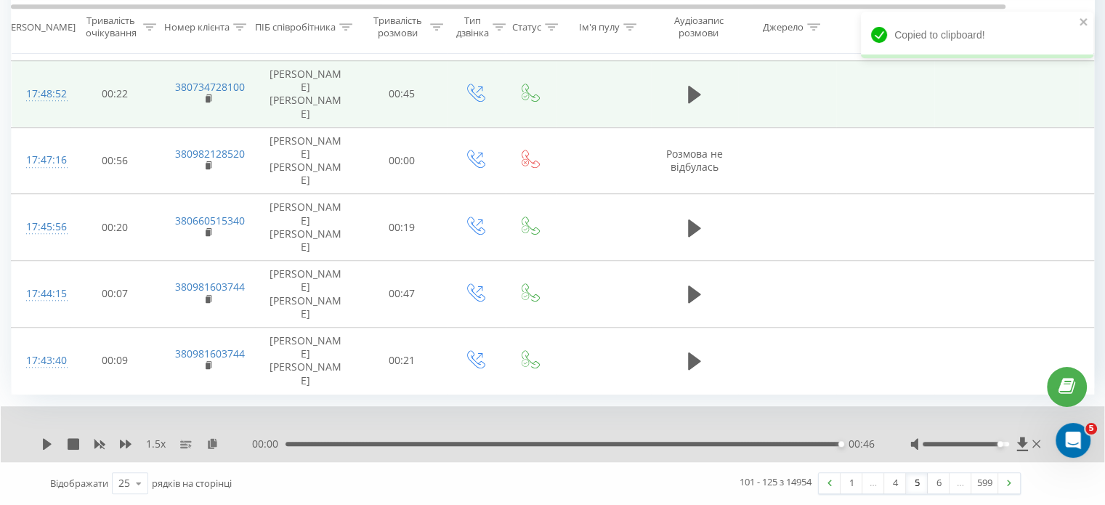
scroll to position [1327, 0]
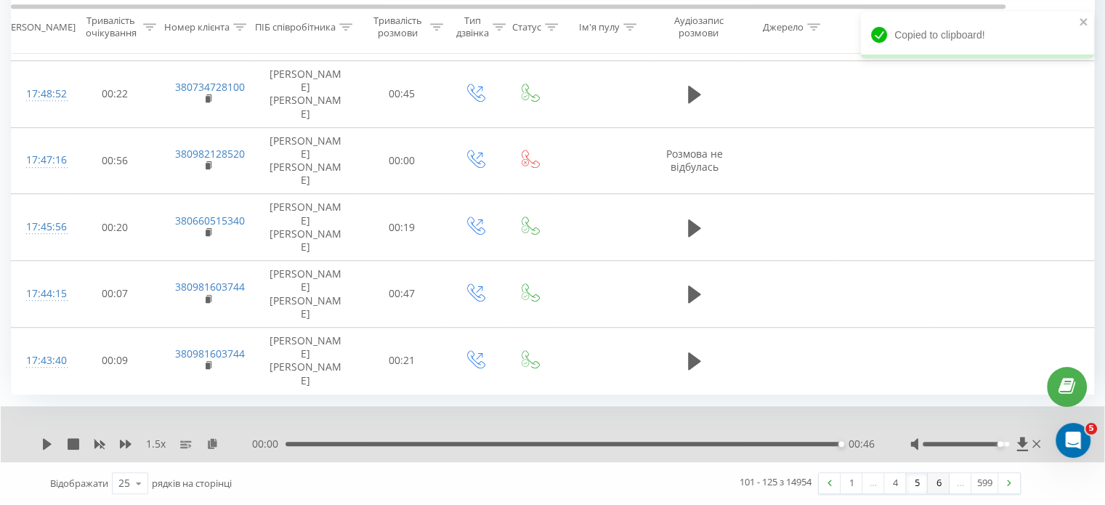
click at [934, 485] on link "6" at bounding box center [939, 483] width 22 height 20
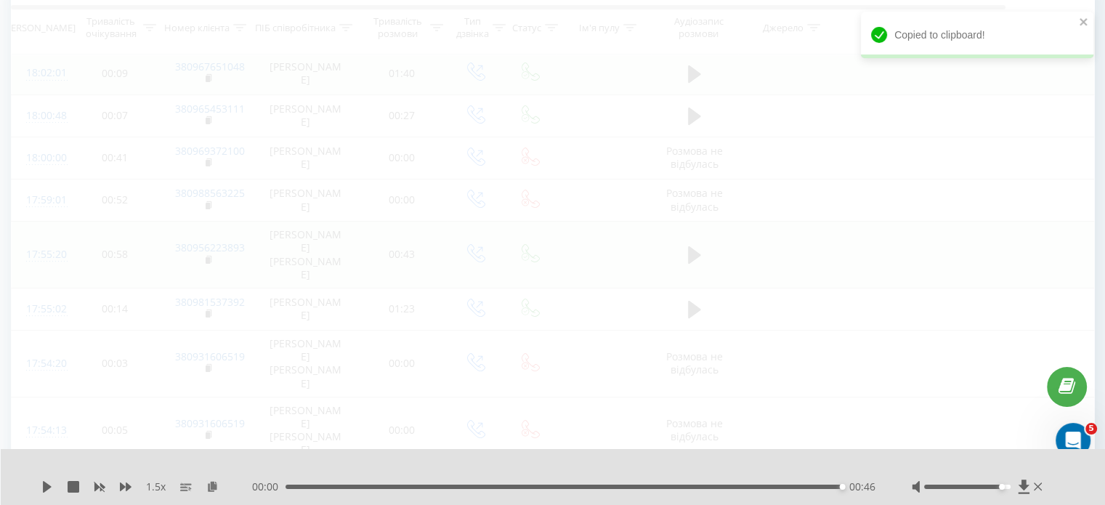
scroll to position [96, 0]
